Goal: Transaction & Acquisition: Purchase product/service

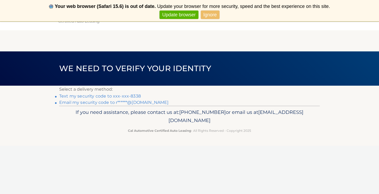
click at [102, 96] on link "Text my security code to xxx-xxx-8338" at bounding box center [100, 95] width 82 height 5
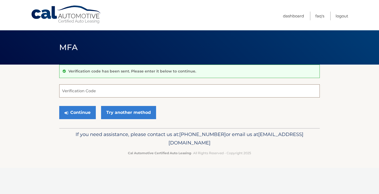
click at [101, 93] on input "Verification Code" at bounding box center [189, 90] width 261 height 13
type input "187847"
click at [78, 110] on button "Continue" at bounding box center [77, 112] width 37 height 13
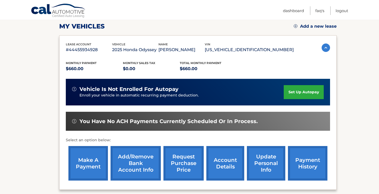
scroll to position [84, 0]
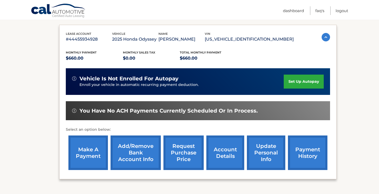
click at [89, 149] on link "make a payment" at bounding box center [87, 152] width 39 height 34
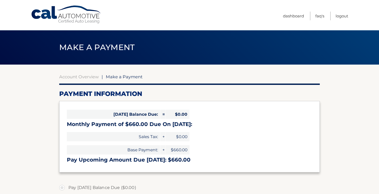
select select "NGI2NTIxNzQtMTAyNy00OGRiLThmMTEtMWI4MWJlNDc3MWM0"
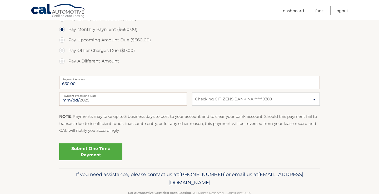
scroll to position [179, 0]
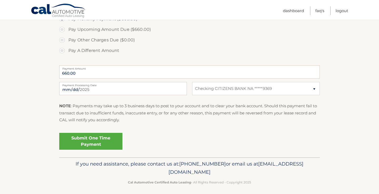
click at [92, 139] on link "Submit One Time Payment" at bounding box center [90, 141] width 63 height 17
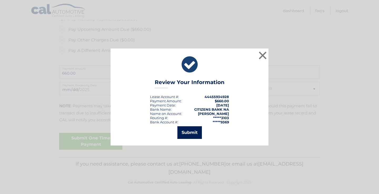
click at [193, 130] on button "Submit" at bounding box center [189, 132] width 24 height 13
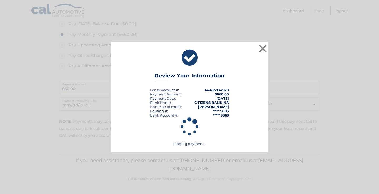
scroll to position [162, 0]
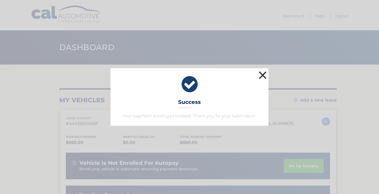
click at [262, 76] on button "×" at bounding box center [262, 75] width 11 height 11
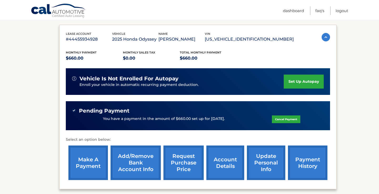
scroll to position [95, 0]
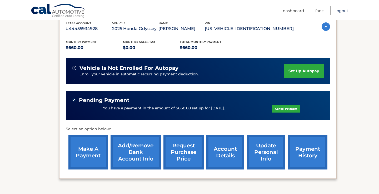
click at [344, 9] on link "Logout" at bounding box center [342, 10] width 13 height 9
